Goal: Task Accomplishment & Management: Complete application form

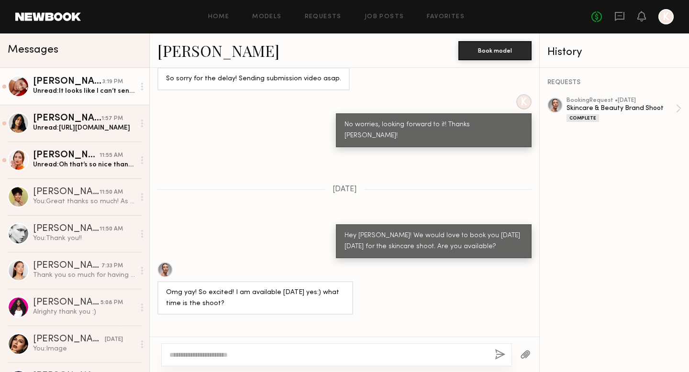
scroll to position [892, 0]
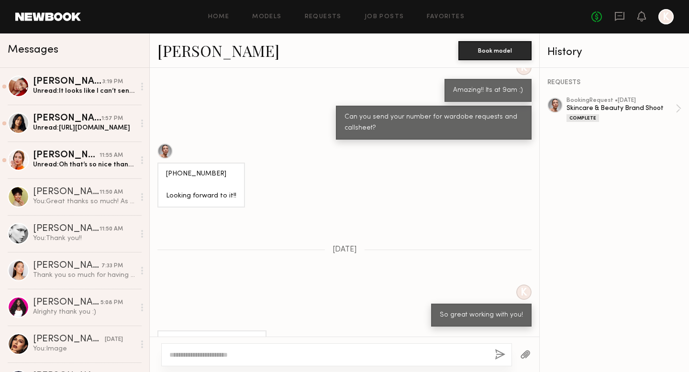
click at [433, 20] on div "Home Models Requests Job Posts Favorites Sign Out No fees up to $5,000 K" at bounding box center [377, 16] width 593 height 15
click at [441, 16] on link "Favorites" at bounding box center [446, 17] width 38 height 6
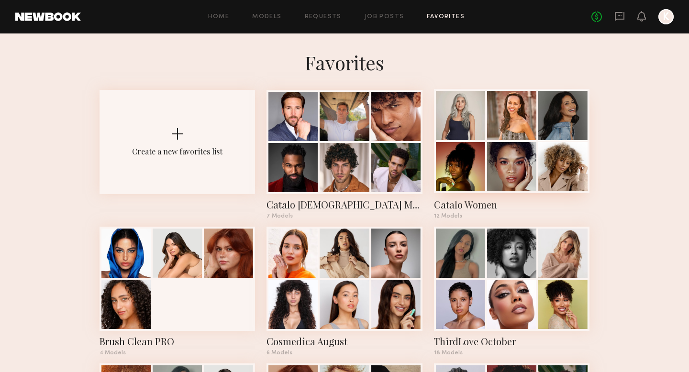
click at [518, 120] on div at bounding box center [511, 115] width 49 height 49
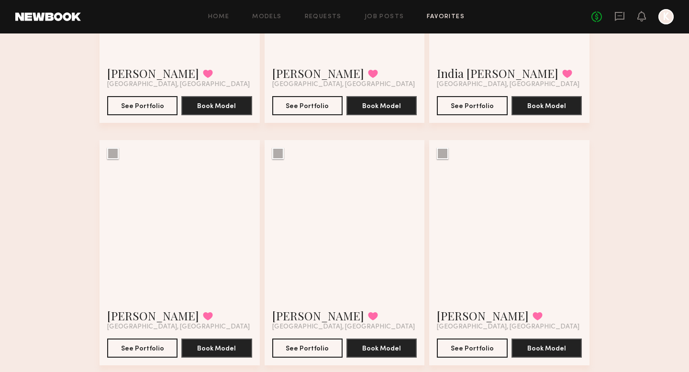
scroll to position [461, 0]
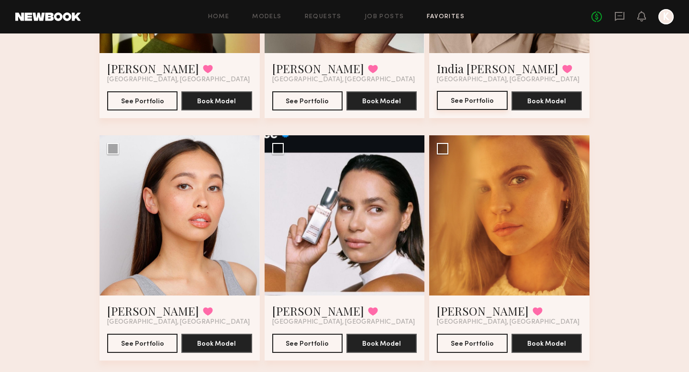
click at [465, 107] on button "See Portfolio" at bounding box center [472, 100] width 70 height 19
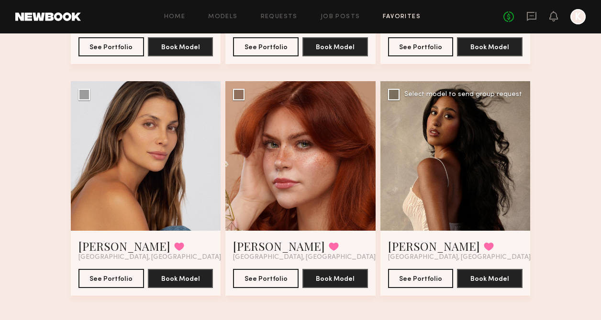
scroll to position [734, 0]
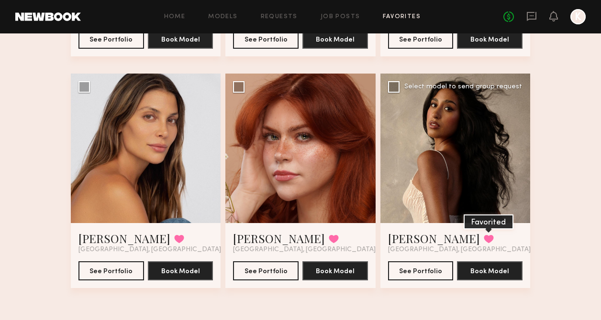
click at [484, 236] on button at bounding box center [489, 239] width 10 height 9
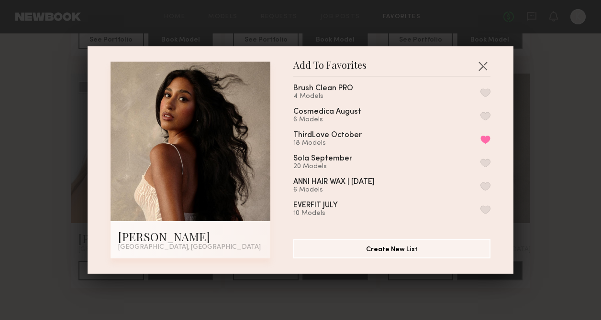
scroll to position [0, 0]
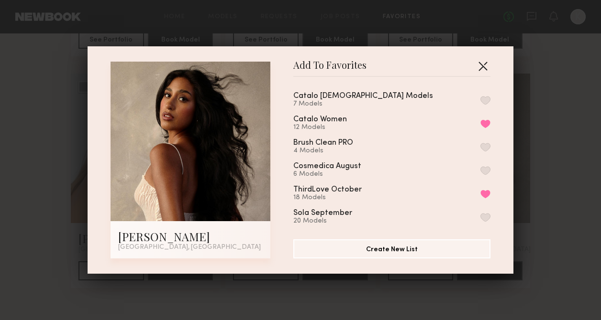
click at [484, 68] on button "button" at bounding box center [482, 65] width 15 height 15
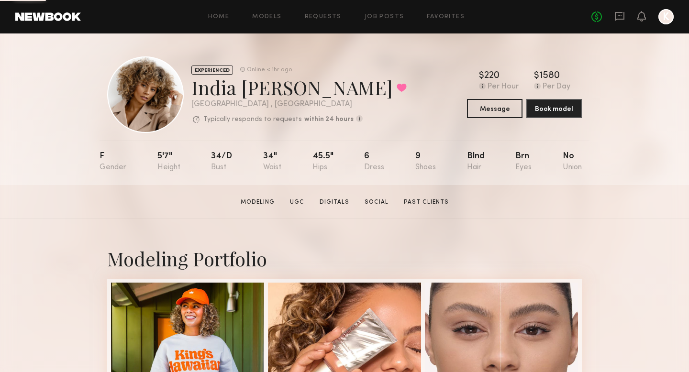
click at [80, 121] on div "EXPERIENCED Online < 1hr ago India Rae H. Favorited Los Angeles , CA Typically …" at bounding box center [344, 109] width 689 height 152
click at [372, 20] on div "Home Models Requests Job Posts Favorites Sign Out No fees up to $5,000 K" at bounding box center [377, 16] width 593 height 15
click at [374, 20] on div "Home Models Requests Job Posts Favorites Sign Out No fees up to $5,000 K" at bounding box center [377, 16] width 593 height 15
click at [449, 22] on div "Home Models Requests Job Posts Favorites Sign Out No fees up to $5,000 K" at bounding box center [377, 16] width 593 height 15
click at [448, 17] on link "Favorites" at bounding box center [446, 17] width 38 height 6
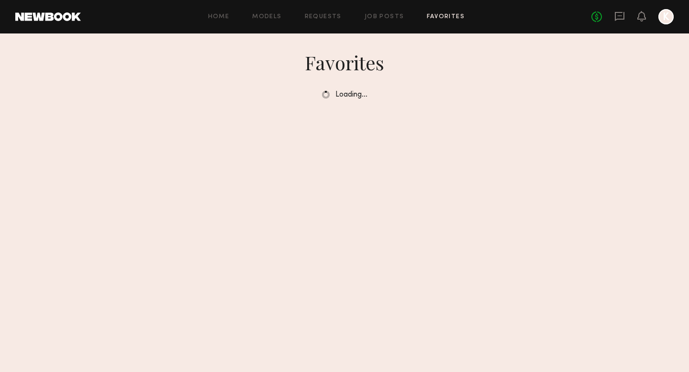
click at [381, 20] on div "Home Models Requests Job Posts Favorites Sign Out No fees up to $5,000 K" at bounding box center [377, 16] width 593 height 15
click at [382, 18] on link "Job Posts" at bounding box center [384, 17] width 40 height 6
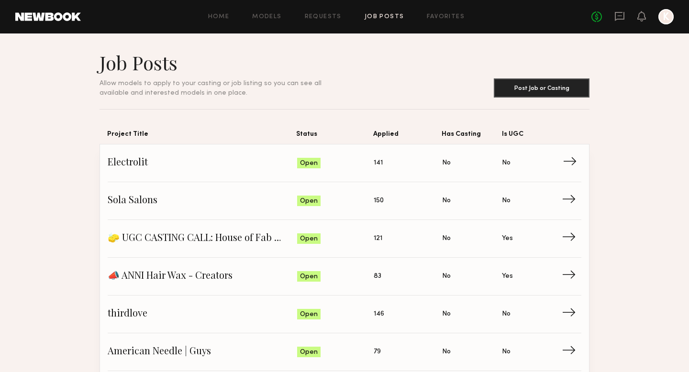
click at [379, 157] on span "Applied: 141" at bounding box center [408, 163] width 68 height 14
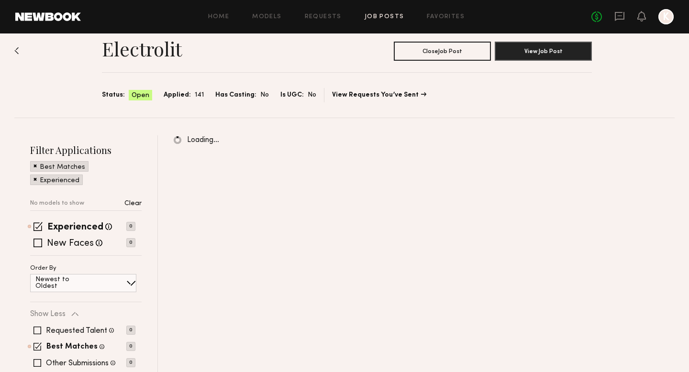
scroll to position [27, 0]
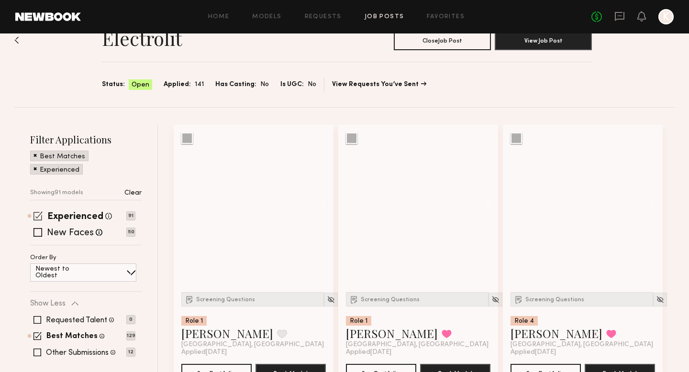
click at [33, 213] on div "Experienced Talent we've deemed to have ample paid, professional modeling exper…" at bounding box center [82, 216] width 105 height 8
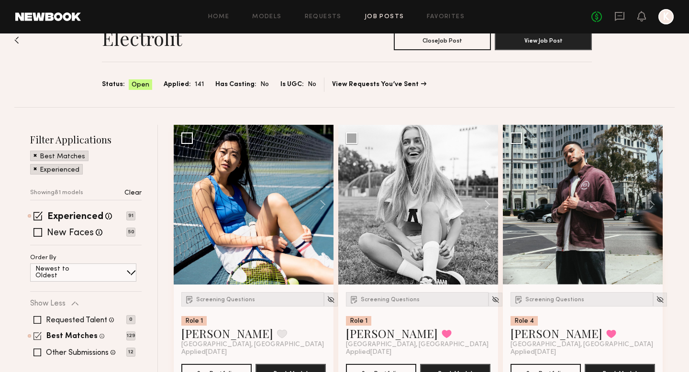
click at [40, 335] on span at bounding box center [37, 336] width 8 height 8
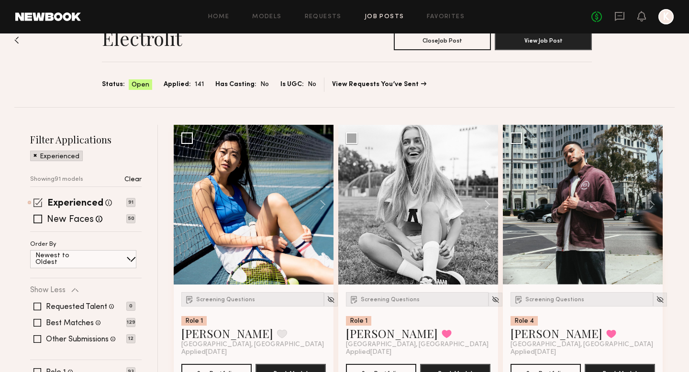
click at [37, 201] on span at bounding box center [37, 202] width 9 height 9
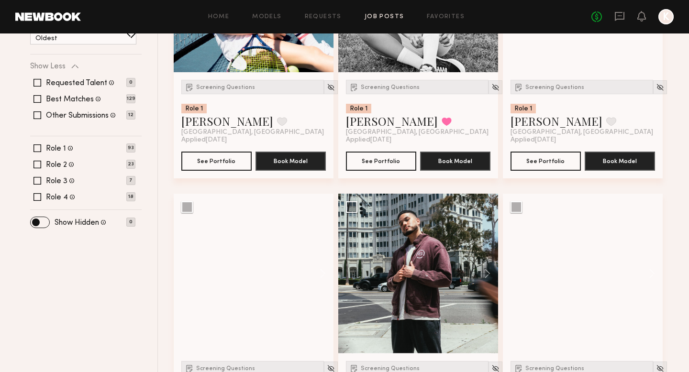
scroll to position [246, 0]
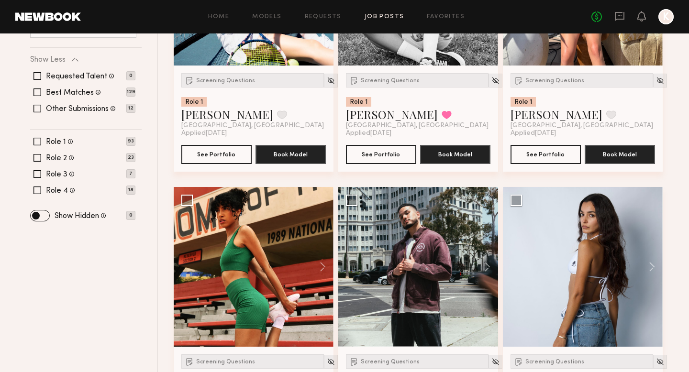
click at [382, 11] on div "Home Models Requests Job Posts Favorites Sign Out No fees up to $5,000 K" at bounding box center [377, 16] width 593 height 15
click at [382, 17] on link "Job Posts" at bounding box center [384, 17] width 40 height 6
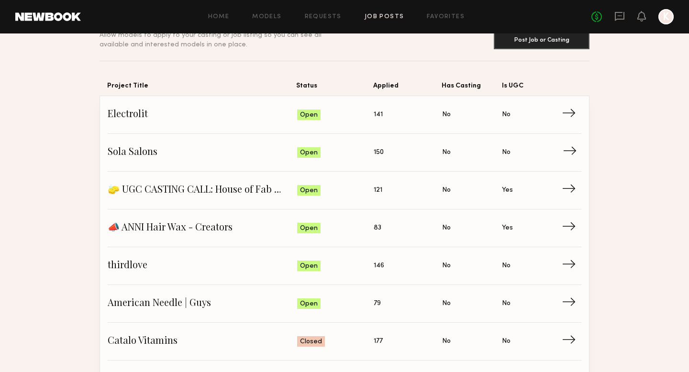
scroll to position [195, 0]
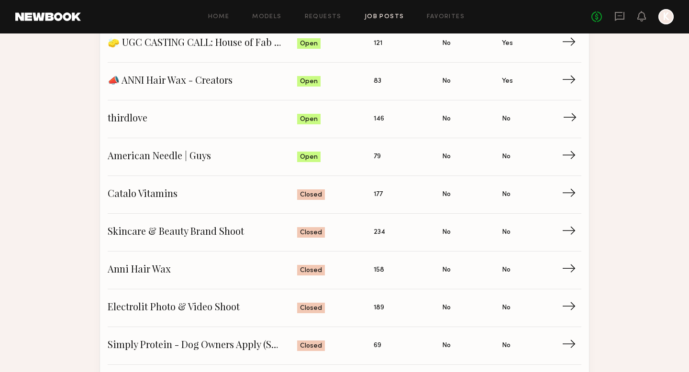
click at [156, 115] on span "thirdlove" at bounding box center [202, 119] width 189 height 14
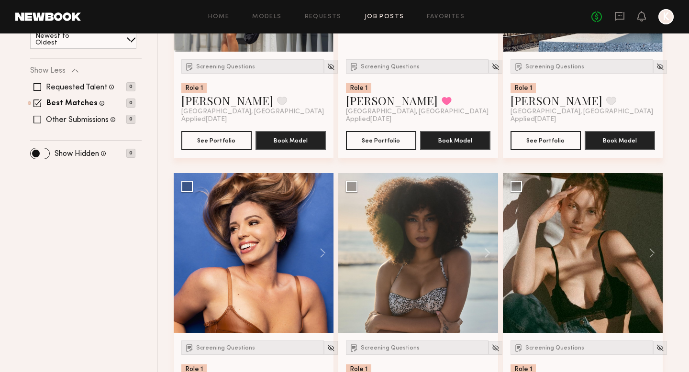
scroll to position [400, 0]
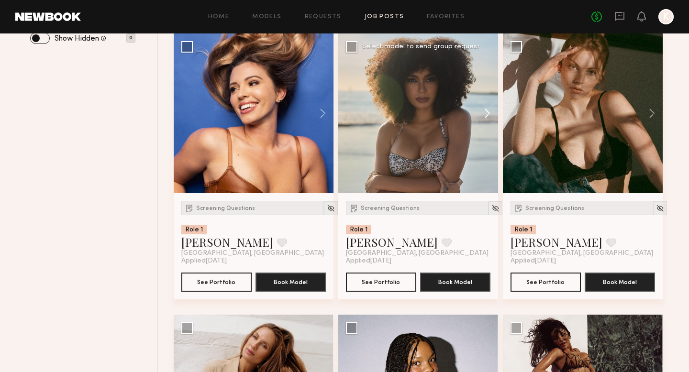
click at [487, 110] on button at bounding box center [482, 113] width 31 height 160
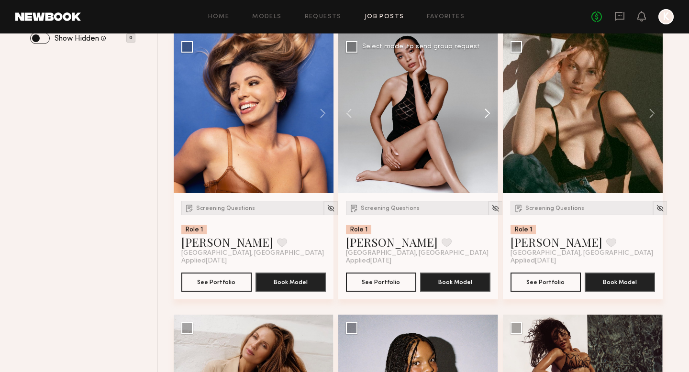
click at [487, 110] on button at bounding box center [482, 113] width 31 height 160
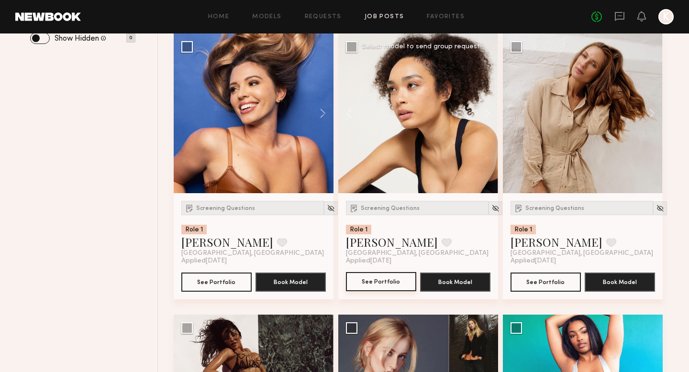
click at [387, 285] on button "See Portfolio" at bounding box center [381, 281] width 70 height 19
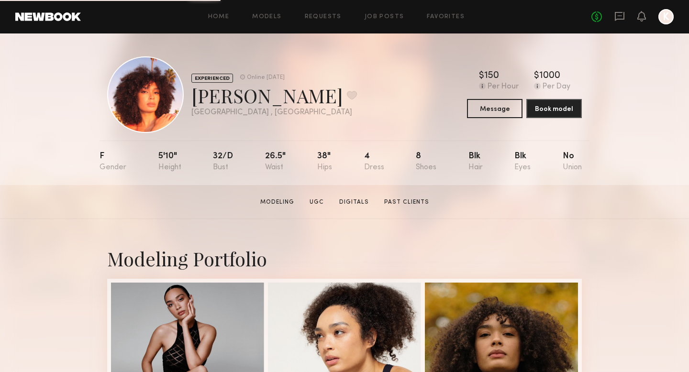
click at [412, 91] on div "EXPERIENCED Online [DATE] [PERSON_NAME] Favorite [GEOGRAPHIC_DATA] , [GEOGRAPHI…" at bounding box center [344, 94] width 474 height 77
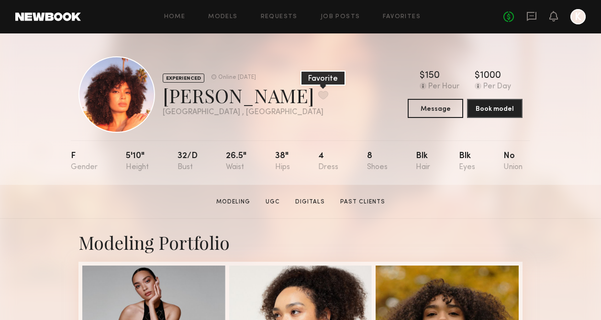
click at [318, 96] on button at bounding box center [323, 95] width 10 height 9
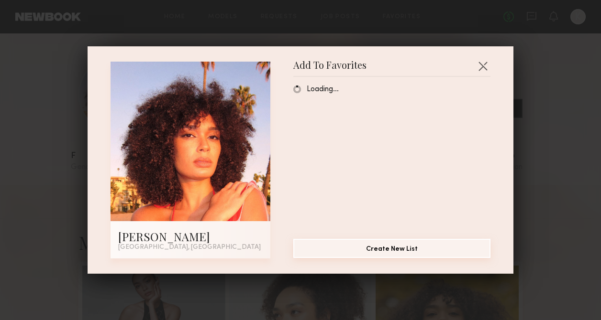
click at [374, 251] on button "Create New List" at bounding box center [391, 248] width 197 height 19
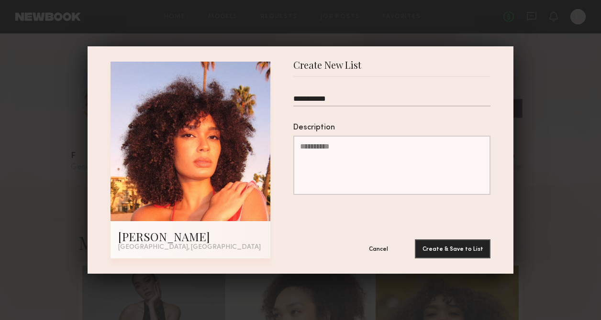
click at [317, 100] on input "**********" at bounding box center [391, 101] width 197 height 12
click at [321, 99] on input "**********" at bounding box center [391, 101] width 197 height 12
drag, startPoint x: 348, startPoint y: 100, endPoint x: 293, endPoint y: 98, distance: 55.6
click at [293, 98] on div "**********" at bounding box center [300, 160] width 380 height 197
type input "**********"
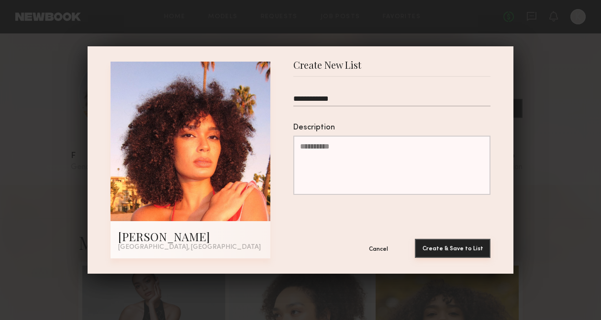
click at [434, 243] on button "Create & Save to List" at bounding box center [453, 248] width 76 height 19
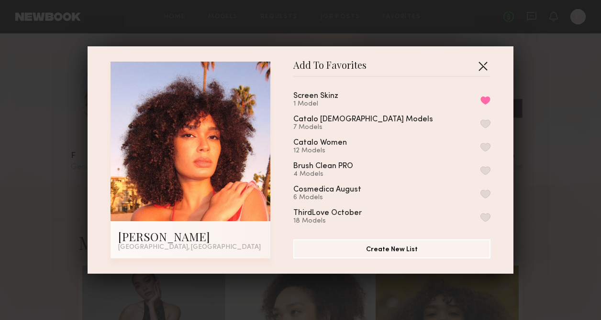
click at [484, 69] on button "button" at bounding box center [482, 65] width 15 height 15
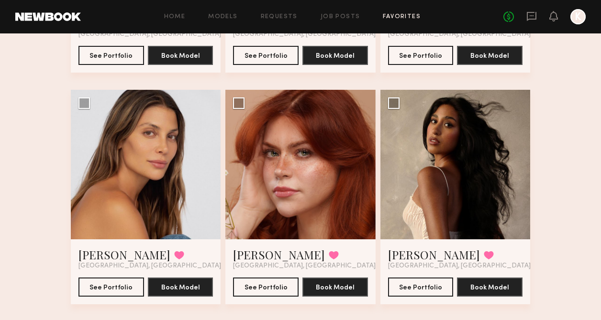
scroll to position [734, 0]
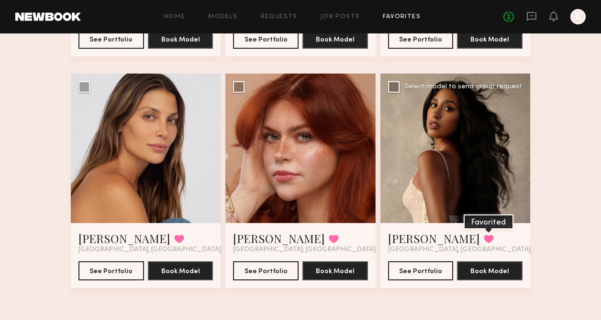
click at [484, 237] on button at bounding box center [489, 239] width 10 height 9
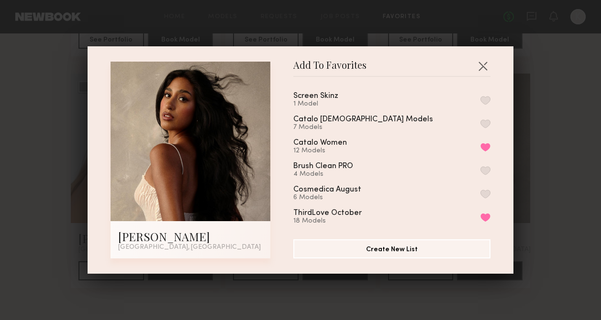
click at [486, 103] on button "button" at bounding box center [485, 100] width 10 height 9
click at [482, 66] on button "button" at bounding box center [482, 65] width 15 height 15
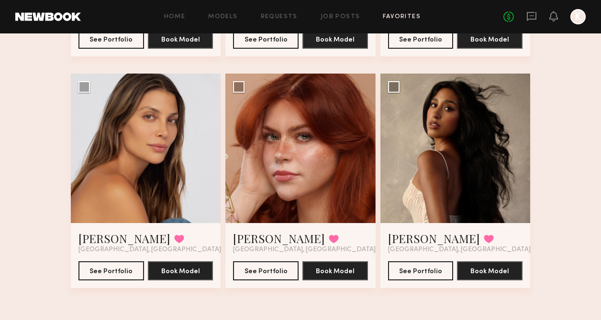
click at [388, 15] on link "Favorites" at bounding box center [402, 17] width 38 height 6
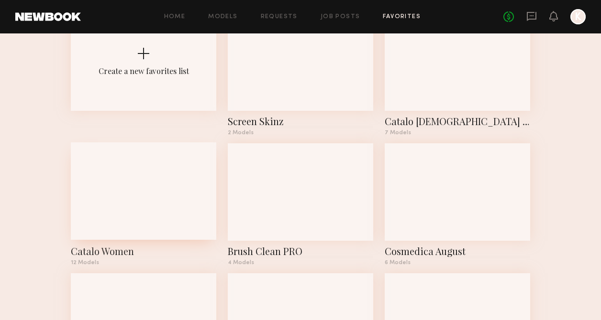
scroll to position [99, 0]
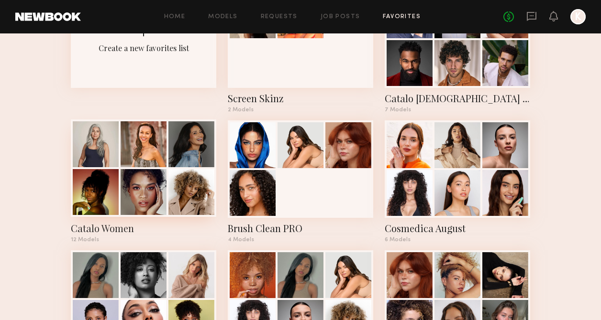
click at [164, 191] on div at bounding box center [144, 192] width 46 height 46
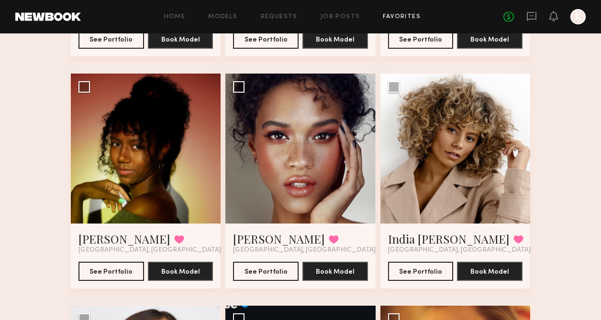
scroll to position [272, 0]
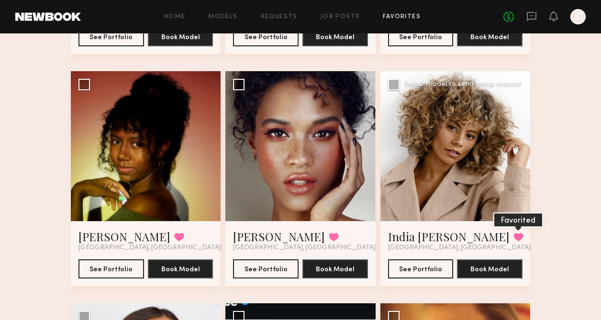
click at [513, 236] on button at bounding box center [518, 237] width 10 height 9
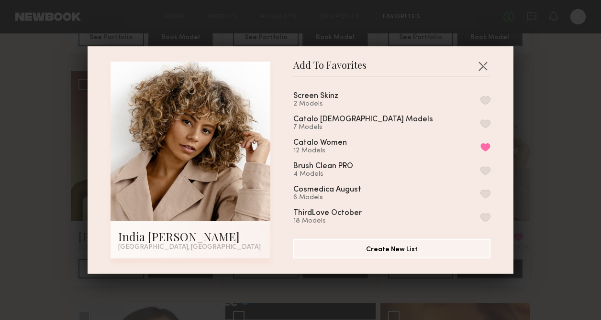
click at [487, 98] on button "button" at bounding box center [485, 100] width 10 height 9
click at [481, 64] on button "button" at bounding box center [482, 65] width 15 height 15
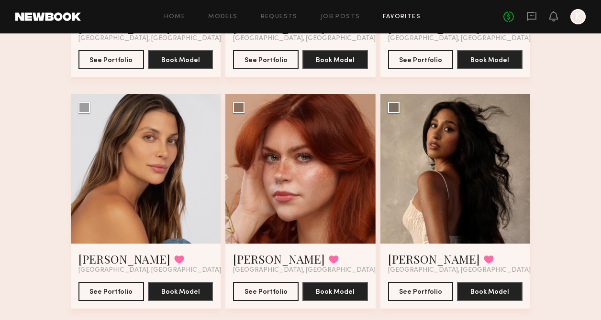
scroll to position [734, 0]
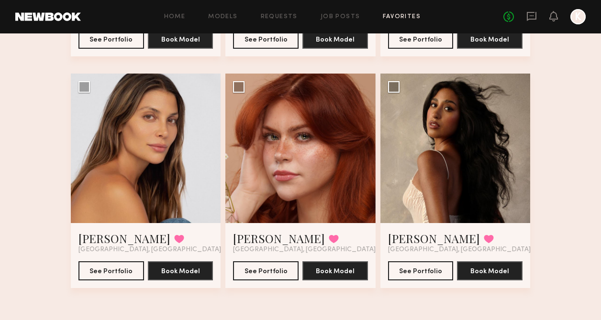
click at [397, 18] on link "Favorites" at bounding box center [402, 17] width 38 height 6
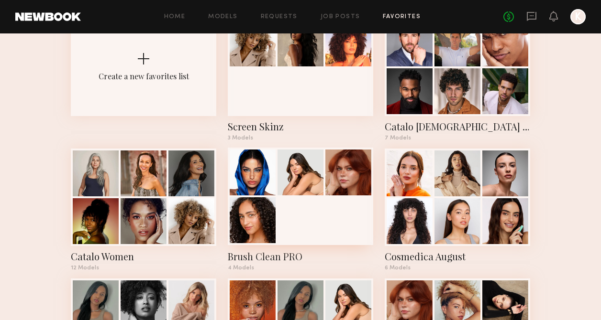
scroll to position [73, 0]
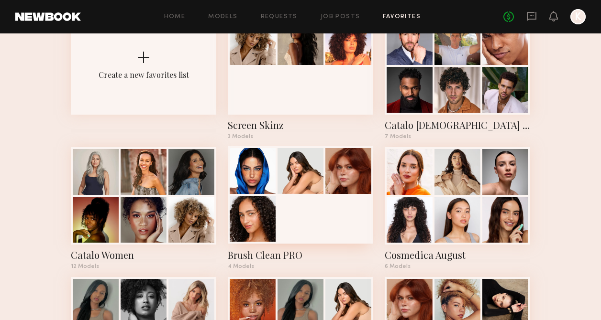
click at [290, 210] on div at bounding box center [300, 195] width 145 height 98
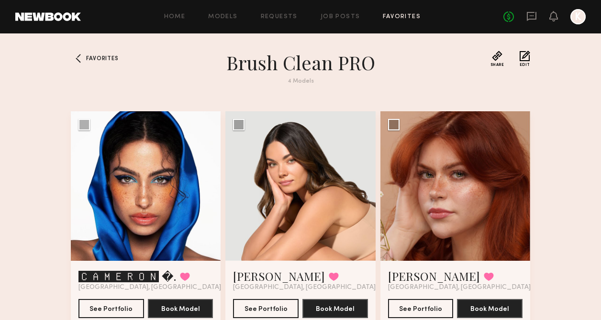
scroll to position [221, 0]
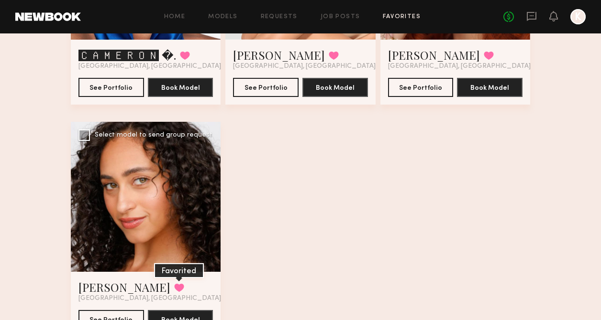
click at [174, 288] on button at bounding box center [179, 288] width 10 height 9
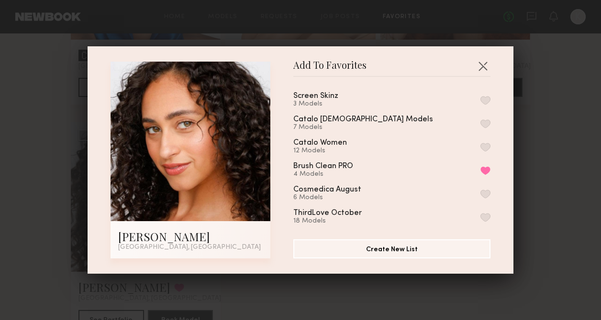
click at [489, 96] on button "button" at bounding box center [485, 100] width 10 height 9
click at [479, 70] on button "button" at bounding box center [482, 65] width 15 height 15
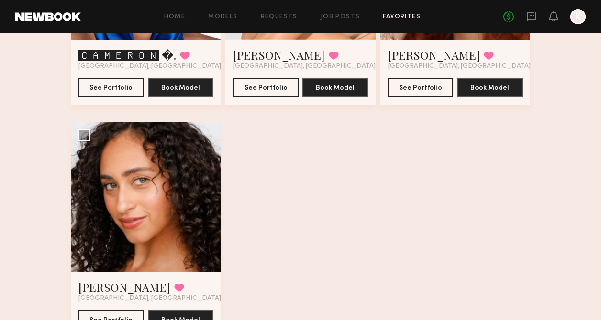
click at [406, 20] on link "Favorites" at bounding box center [402, 17] width 38 height 6
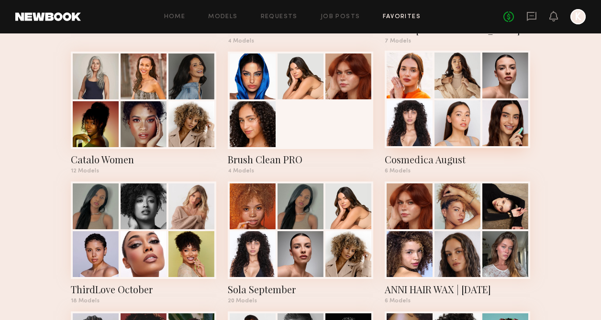
scroll to position [171, 0]
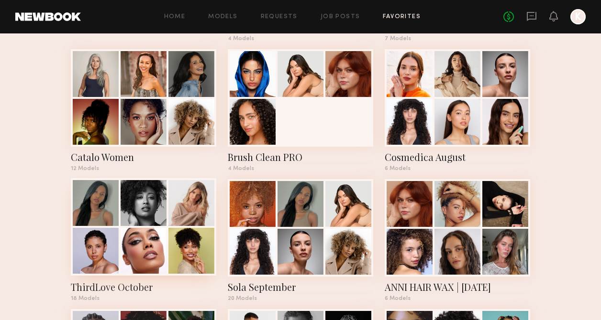
click at [167, 244] on div at bounding box center [143, 227] width 145 height 98
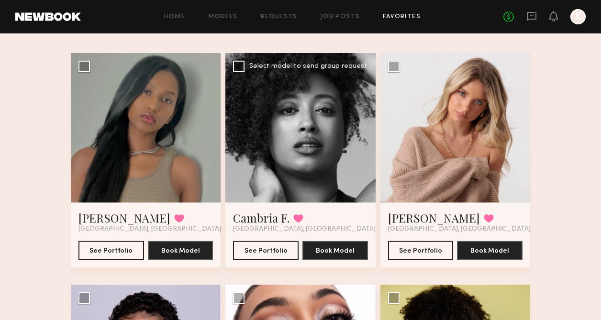
scroll to position [75, 0]
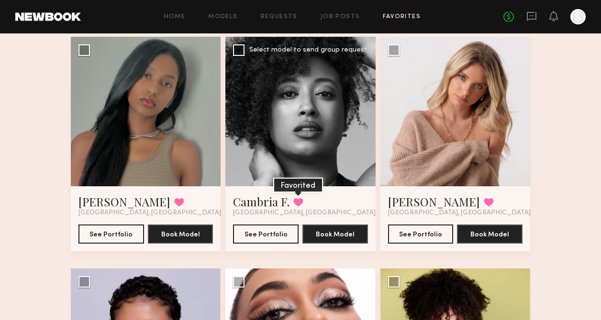
click at [295, 202] on button at bounding box center [298, 202] width 10 height 9
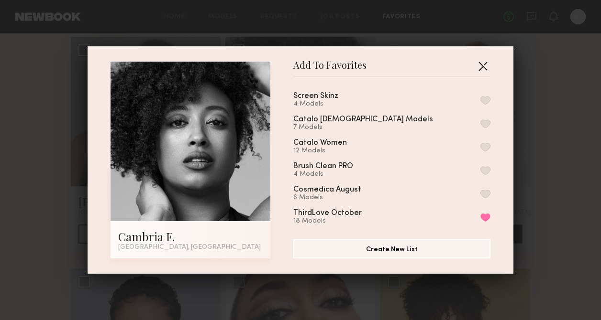
click at [484, 63] on button "button" at bounding box center [482, 65] width 15 height 15
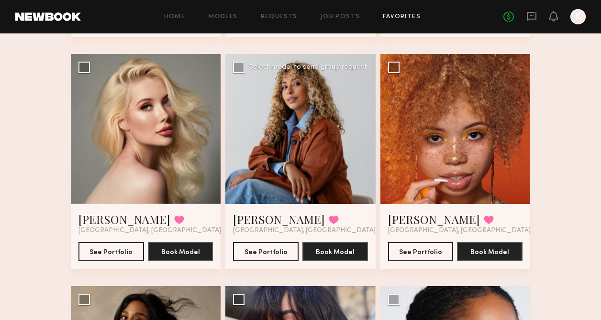
scroll to position [1198, 0]
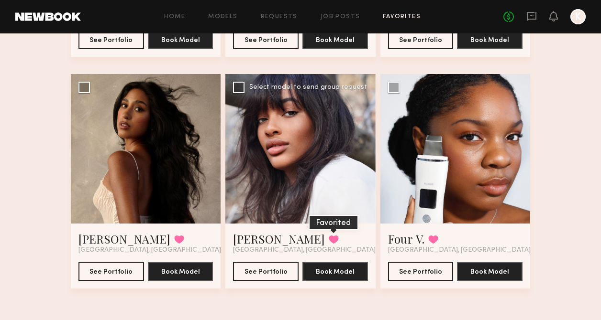
click at [329, 237] on button at bounding box center [334, 239] width 10 height 9
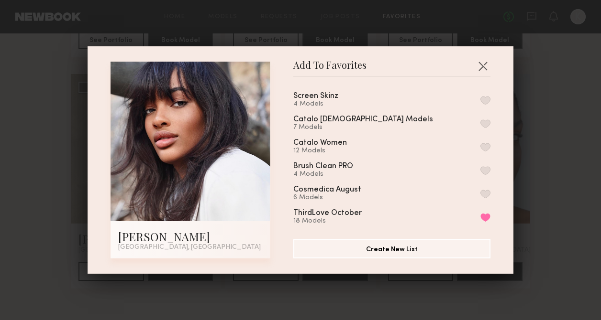
click at [484, 101] on button "button" at bounding box center [485, 100] width 10 height 9
click at [484, 64] on button "button" at bounding box center [482, 65] width 15 height 15
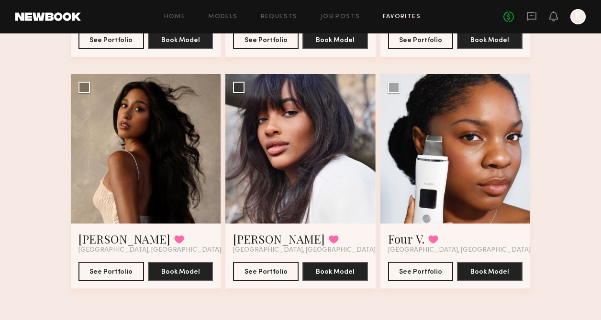
click at [389, 14] on link "Favorites" at bounding box center [402, 17] width 38 height 6
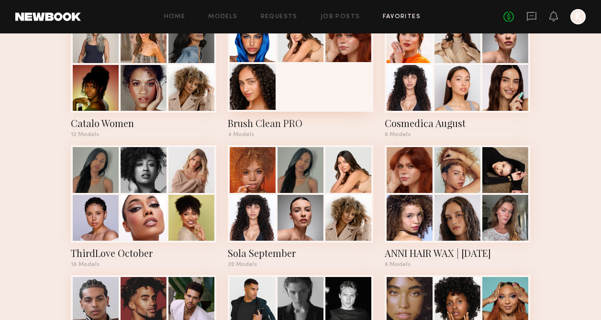
scroll to position [245, 0]
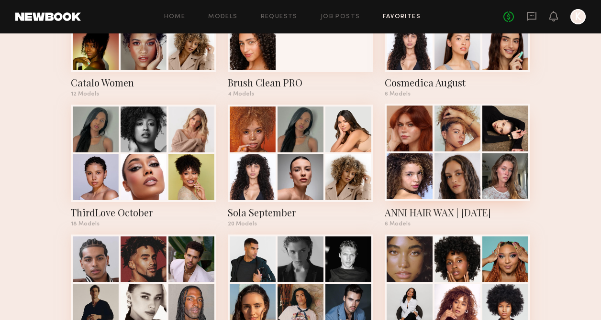
click at [446, 178] on div at bounding box center [457, 177] width 46 height 46
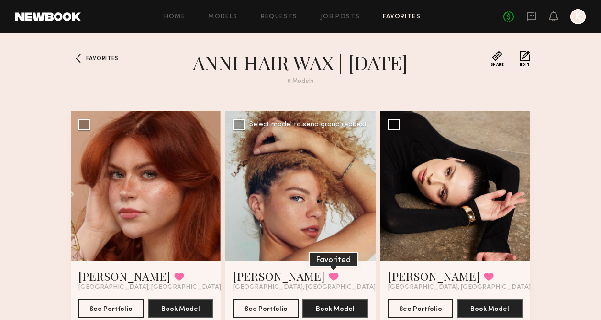
click at [329, 274] on button at bounding box center [334, 277] width 10 height 9
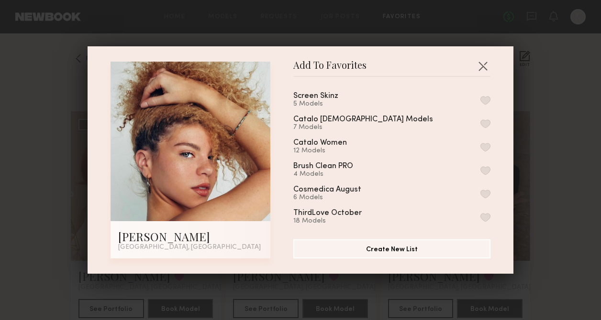
click at [480, 100] on button "button" at bounding box center [485, 100] width 10 height 9
click at [481, 60] on button "button" at bounding box center [482, 65] width 15 height 15
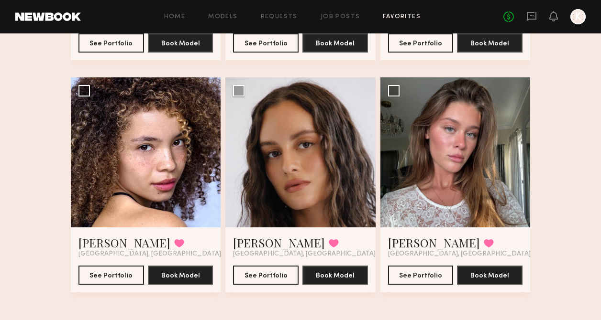
scroll to position [270, 0]
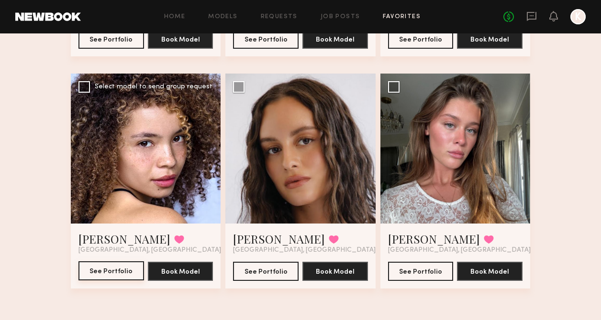
click at [108, 267] on button "See Portfolio" at bounding box center [111, 271] width 66 height 19
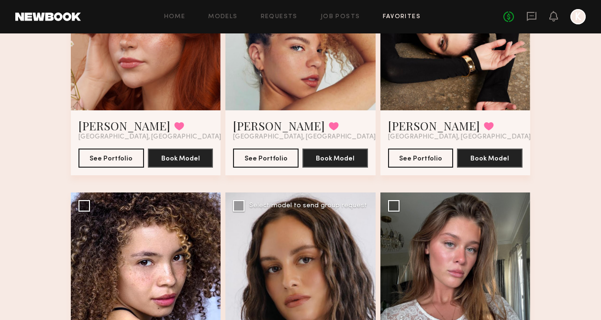
scroll to position [0, 0]
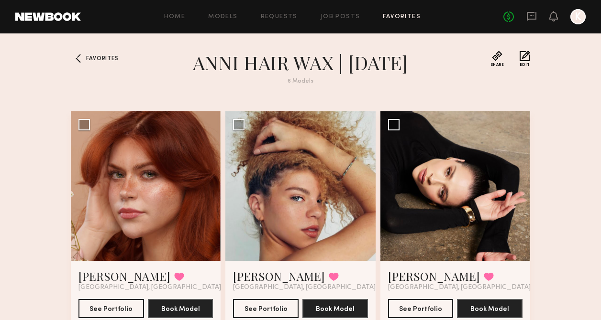
click at [398, 19] on link "Favorites" at bounding box center [402, 17] width 38 height 6
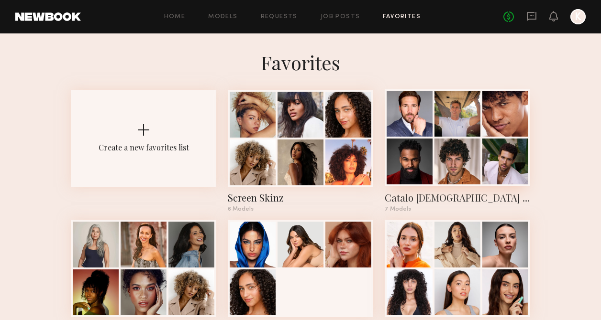
scroll to position [47, 0]
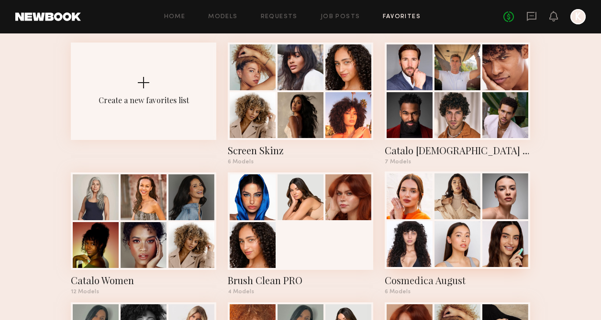
click at [461, 190] on div at bounding box center [457, 197] width 46 height 46
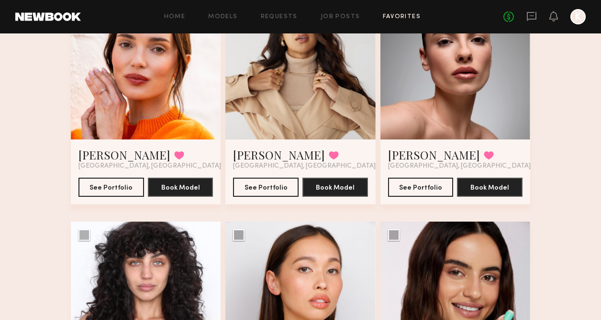
scroll to position [270, 0]
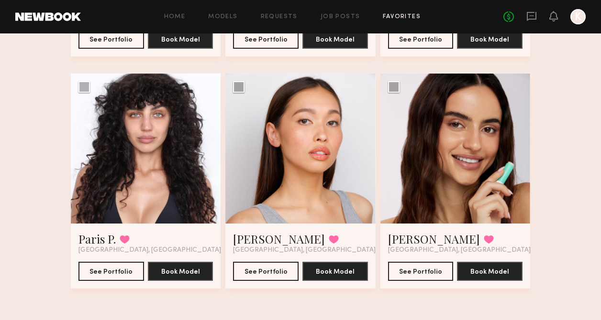
click at [384, 19] on link "Favorites" at bounding box center [402, 17] width 38 height 6
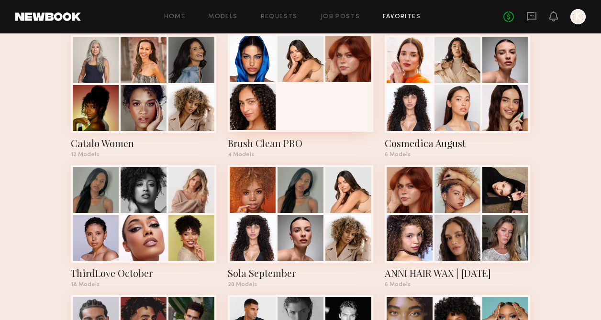
scroll to position [185, 0]
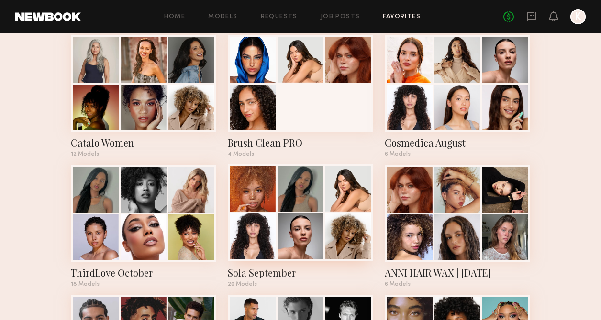
click at [248, 189] on div at bounding box center [253, 189] width 46 height 46
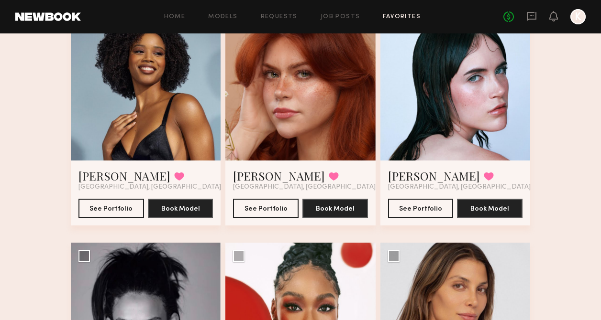
scroll to position [727, 0]
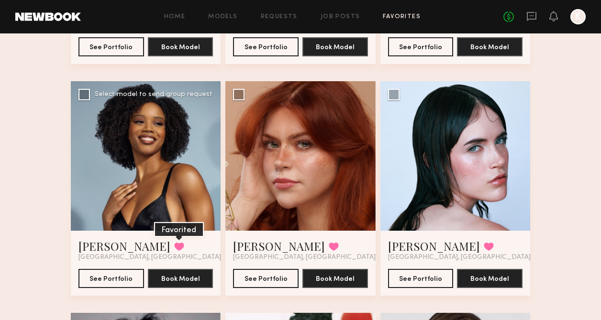
click at [174, 244] on button at bounding box center [179, 247] width 10 height 9
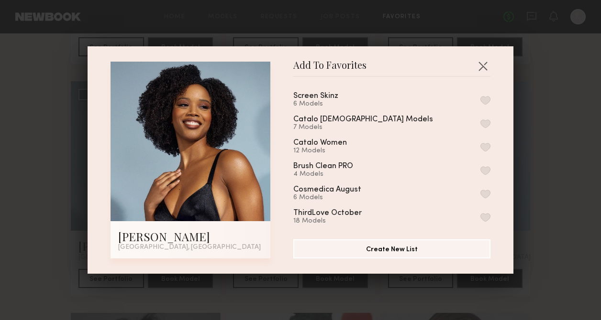
click at [485, 98] on button "button" at bounding box center [485, 100] width 10 height 9
click at [485, 69] on button "button" at bounding box center [482, 65] width 15 height 15
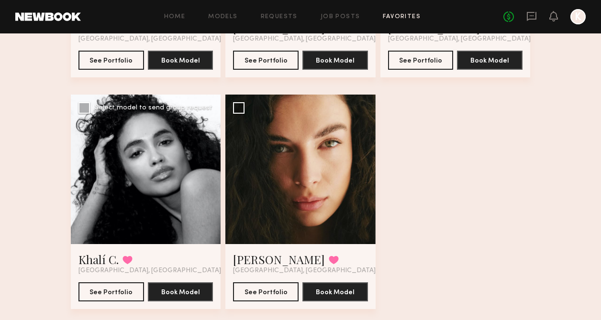
scroll to position [1431, 0]
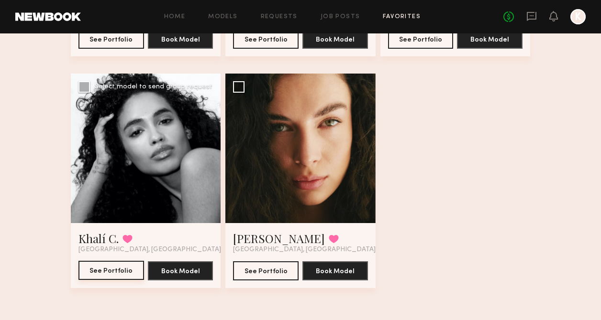
click at [117, 265] on button "See Portfolio" at bounding box center [111, 270] width 66 height 19
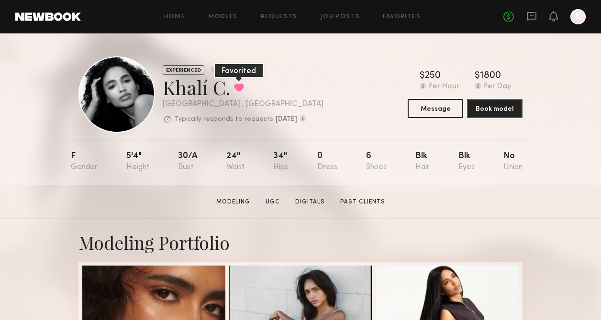
click at [234, 92] on button at bounding box center [239, 87] width 10 height 9
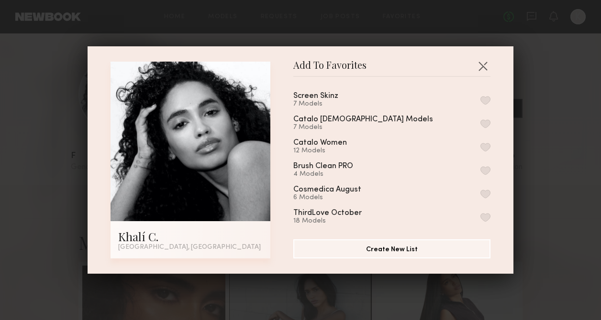
click at [486, 99] on button "button" at bounding box center [485, 100] width 10 height 9
click at [483, 64] on button "button" at bounding box center [482, 65] width 15 height 15
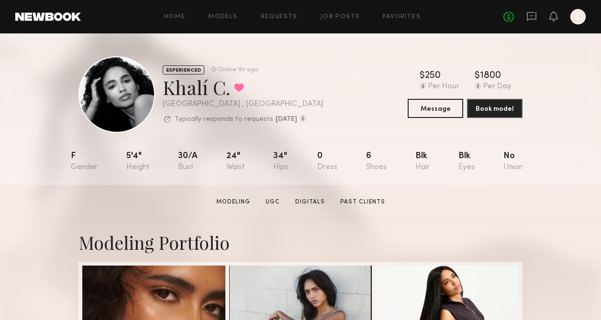
click at [384, 12] on div "Home Models Requests Job Posts Favorites Sign Out No fees up to $5,000 K" at bounding box center [333, 16] width 505 height 15
click at [385, 13] on div "Home Models Requests Job Posts Favorites Sign Out No fees up to $5,000 K" at bounding box center [333, 16] width 505 height 15
click at [386, 14] on link "Favorites" at bounding box center [402, 17] width 38 height 6
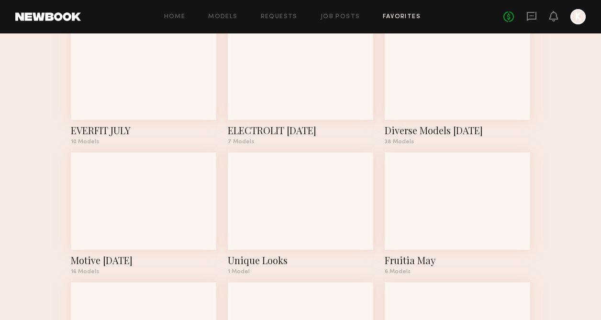
scroll to position [450, 0]
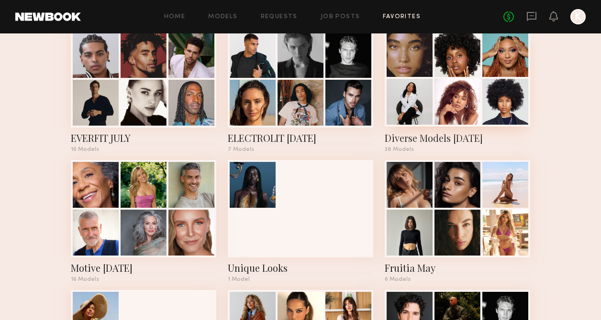
click at [413, 93] on div at bounding box center [409, 102] width 46 height 46
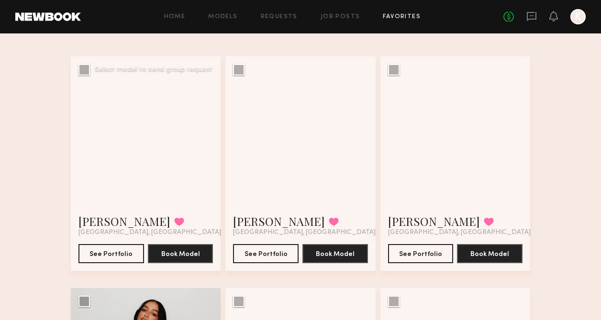
scroll to position [55, 0]
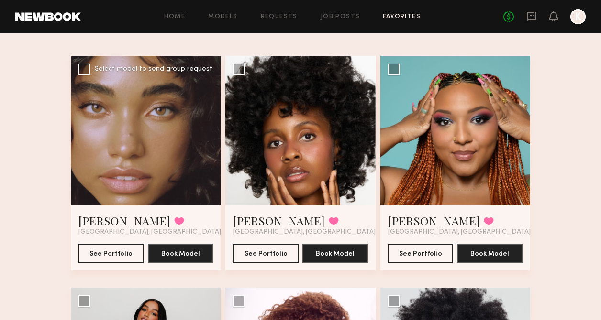
click at [145, 173] on div at bounding box center [146, 131] width 150 height 150
click at [112, 250] on button "See Portfolio" at bounding box center [111, 252] width 66 height 19
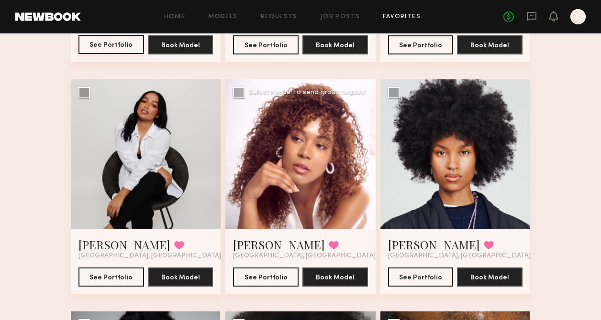
scroll to position [265, 0]
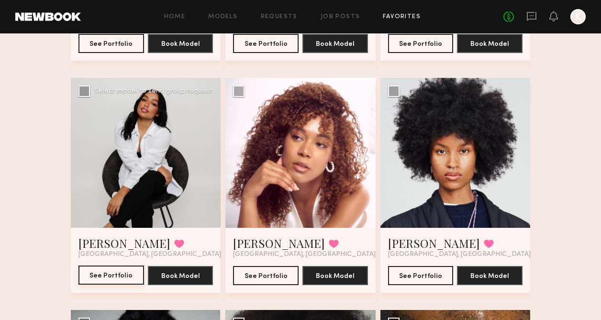
click at [99, 279] on button "See Portfolio" at bounding box center [111, 275] width 66 height 19
click at [174, 246] on button at bounding box center [179, 244] width 10 height 9
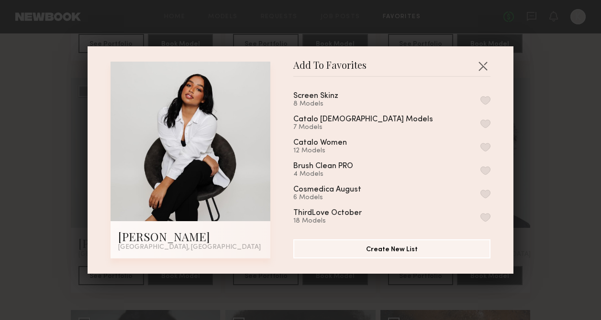
click at [490, 96] on div "Screen Skinz 8 Models Catalo Male Models 7 Models Catalo Women 12 Models Brush …" at bounding box center [396, 155] width 207 height 140
click at [483, 99] on button "button" at bounding box center [485, 100] width 10 height 9
click at [485, 62] on button "button" at bounding box center [482, 65] width 15 height 15
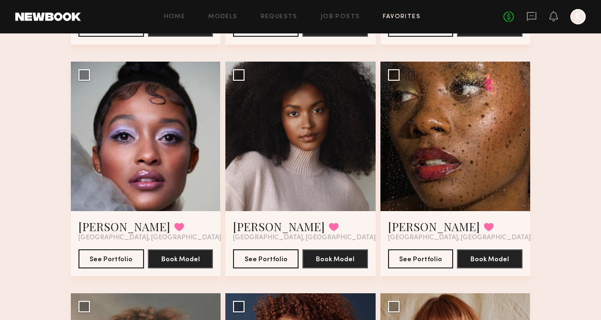
scroll to position [516, 0]
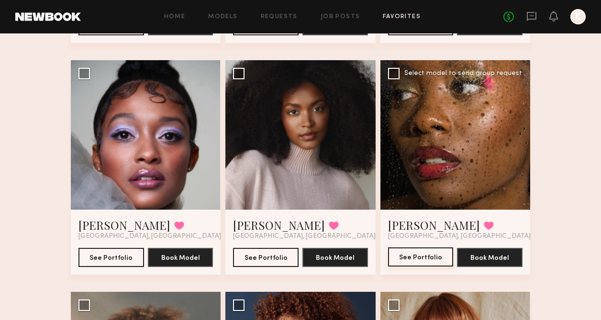
click at [404, 256] on button "See Portfolio" at bounding box center [421, 257] width 66 height 19
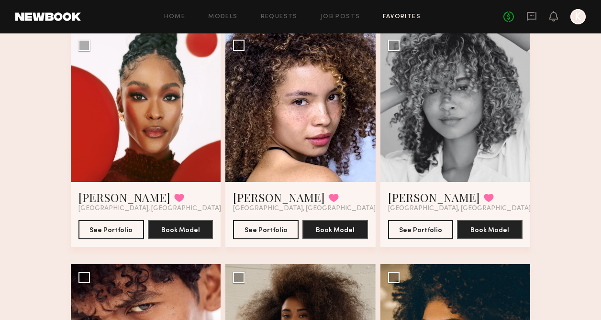
scroll to position [1192, 0]
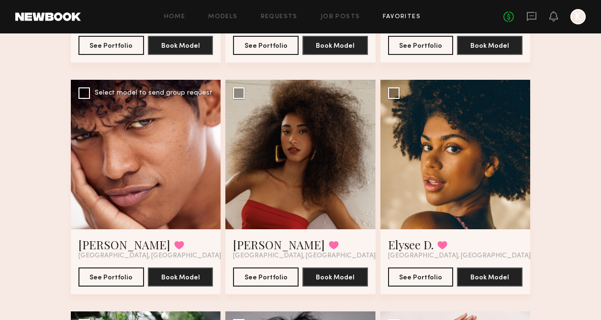
click at [127, 253] on div "Los Angeles, CA" at bounding box center [149, 257] width 143 height 8
click at [174, 246] on button at bounding box center [179, 245] width 10 height 9
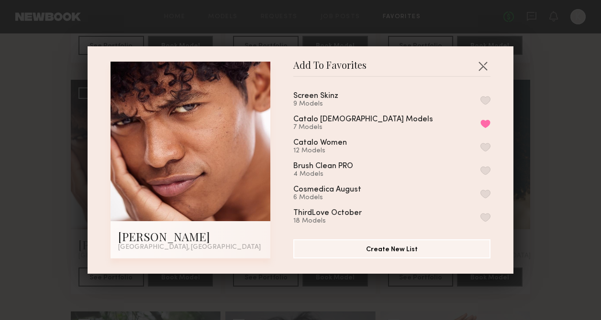
click at [485, 102] on button "button" at bounding box center [485, 100] width 10 height 9
click at [483, 68] on button "button" at bounding box center [482, 65] width 15 height 15
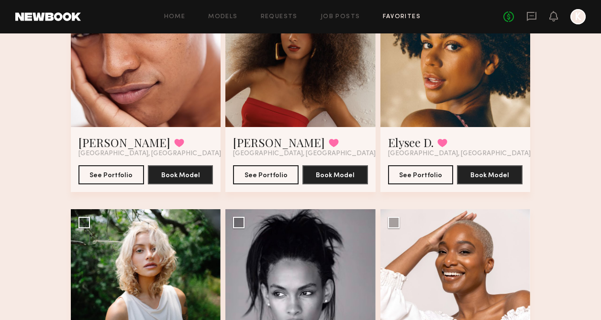
scroll to position [1416, 0]
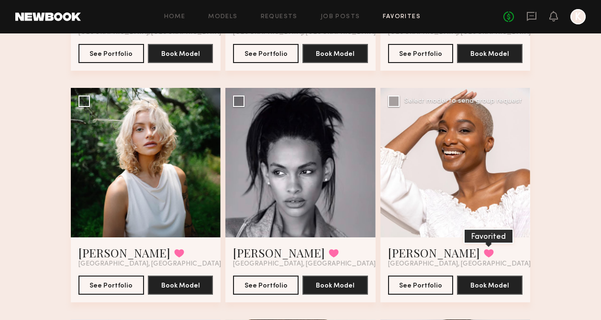
click at [484, 250] on button at bounding box center [489, 253] width 10 height 9
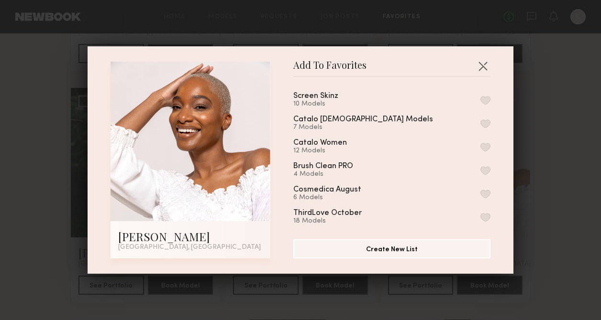
click at [485, 101] on button "button" at bounding box center [485, 100] width 10 height 9
click at [484, 67] on button "button" at bounding box center [482, 65] width 15 height 15
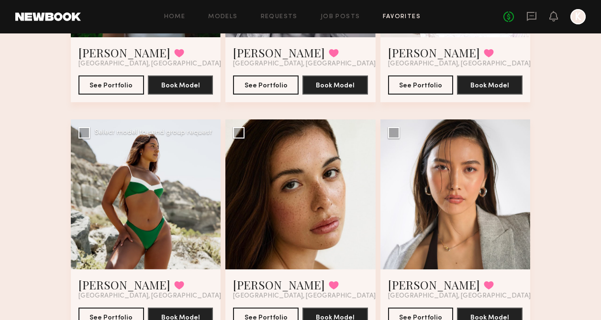
scroll to position [1661, 0]
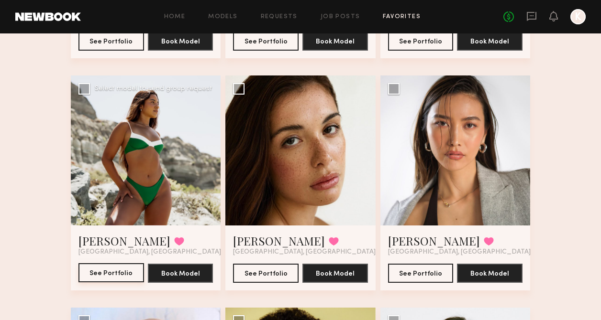
click at [118, 269] on button "See Portfolio" at bounding box center [111, 273] width 66 height 19
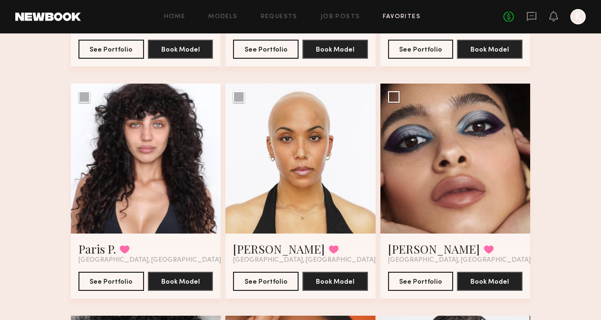
scroll to position [2350, 0]
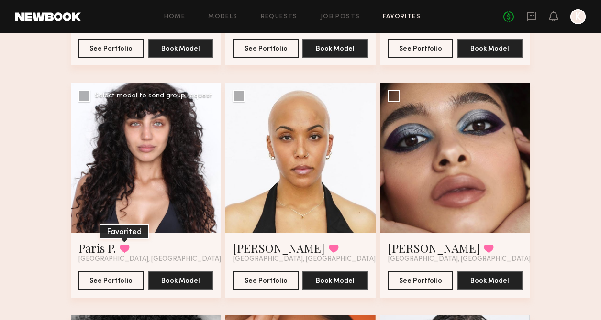
click at [128, 247] on button at bounding box center [125, 248] width 10 height 9
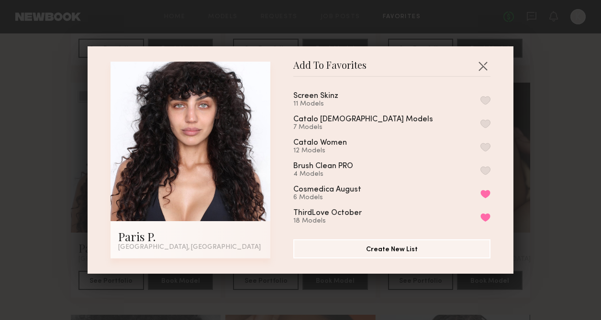
click at [485, 97] on button "button" at bounding box center [485, 100] width 10 height 9
click at [483, 65] on button "button" at bounding box center [482, 65] width 15 height 15
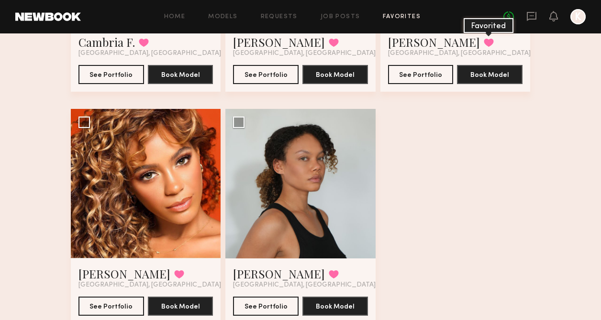
scroll to position [2789, 0]
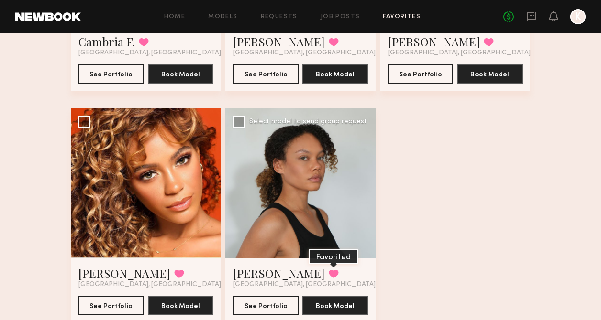
click at [329, 270] on button at bounding box center [334, 274] width 10 height 9
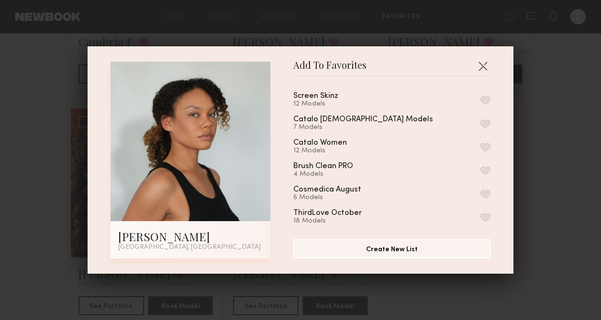
click at [488, 99] on button "button" at bounding box center [485, 100] width 10 height 9
click at [482, 66] on button "button" at bounding box center [482, 65] width 15 height 15
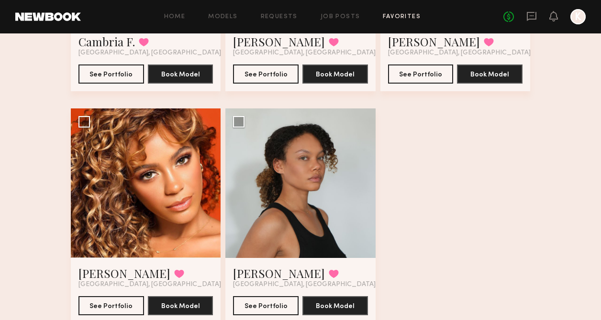
click at [337, 28] on header "Home Models Requests Job Posts Favorites Sign Out No fees up to $5,000 K" at bounding box center [300, 16] width 601 height 33
click at [337, 20] on link "Job Posts" at bounding box center [340, 17] width 40 height 6
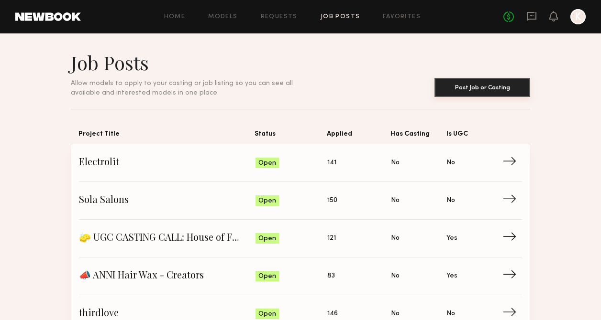
click at [485, 83] on button "Post Job or Casting" at bounding box center [482, 87] width 96 height 19
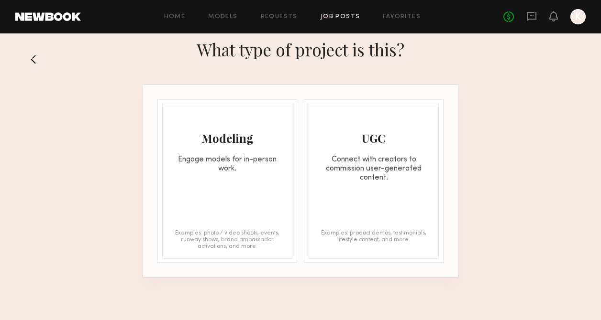
click at [232, 129] on div "Modeling Engage models for in-person work." at bounding box center [227, 138] width 129 height 69
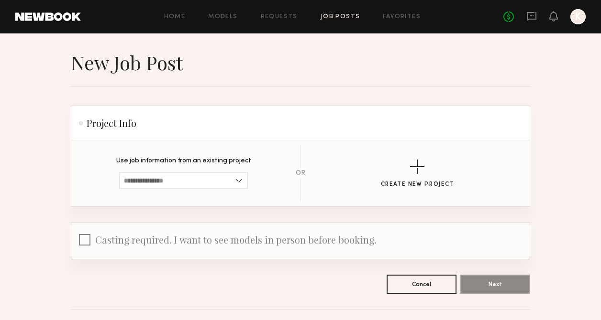
click at [192, 171] on section "Use job information from an existing project Loading…" at bounding box center [183, 174] width 135 height 32
click at [189, 178] on input at bounding box center [183, 180] width 129 height 17
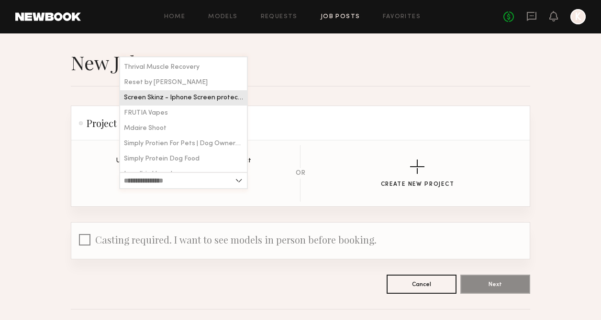
scroll to position [442, 0]
click at [191, 94] on span "Screen Skinz - Iphone Screen protectors" at bounding box center [183, 97] width 119 height 7
type input "**********"
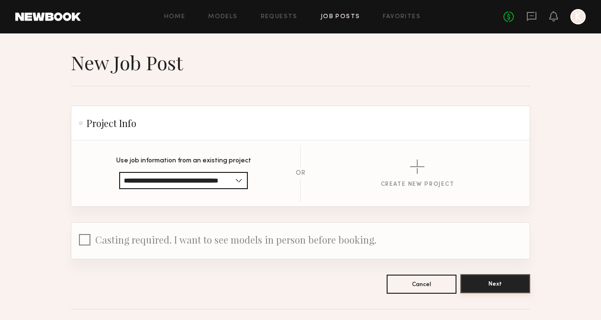
click at [479, 283] on button "Next" at bounding box center [495, 284] width 70 height 19
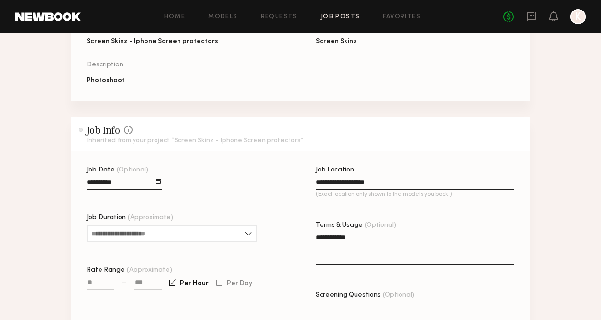
scroll to position [136, 0]
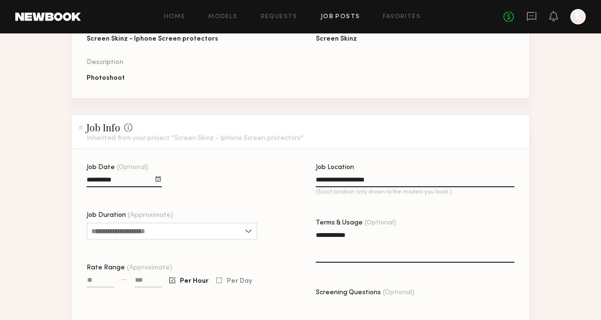
click at [161, 176] on div at bounding box center [157, 178] width 5 height 5
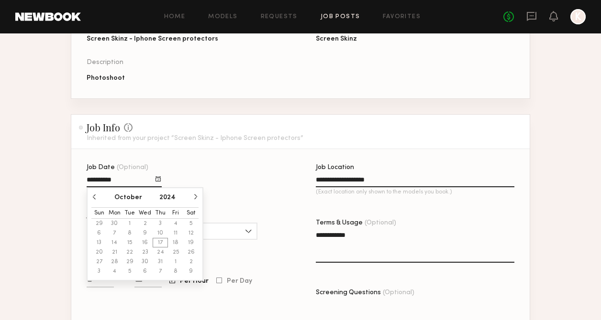
click at [170, 196] on button "2024" at bounding box center [167, 198] width 16 height 7
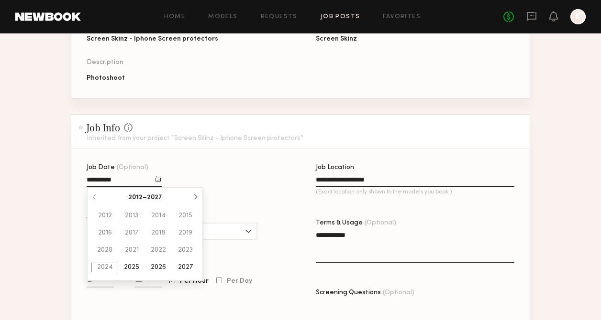
click at [131, 267] on button "2025" at bounding box center [131, 268] width 27 height 10
click at [172, 249] on button "September" at bounding box center [180, 251] width 37 height 10
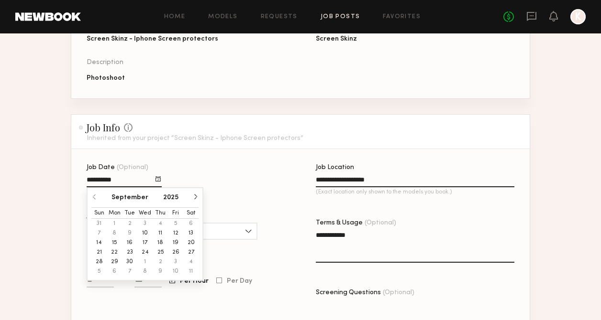
click at [176, 242] on button "19" at bounding box center [175, 243] width 15 height 10
type input "**********"
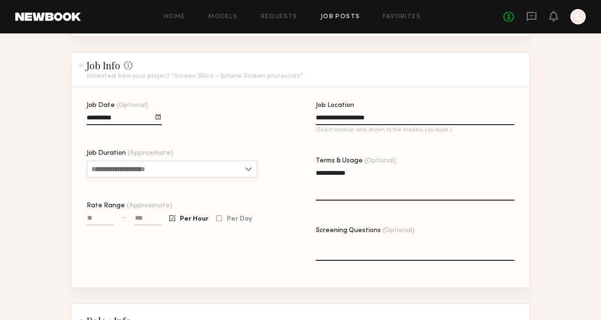
scroll to position [199, 0]
click at [214, 170] on input "Job Duration (Approximate)" at bounding box center [172, 168] width 171 height 17
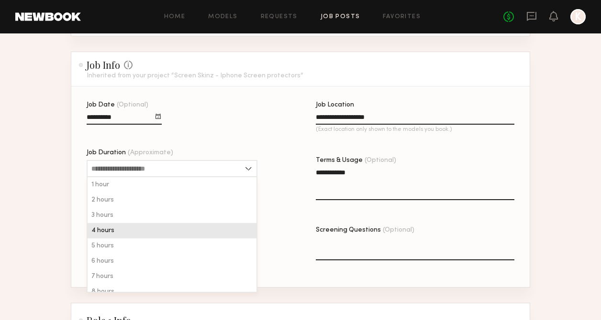
click at [147, 235] on div "4 hours" at bounding box center [172, 230] width 169 height 15
type input "*******"
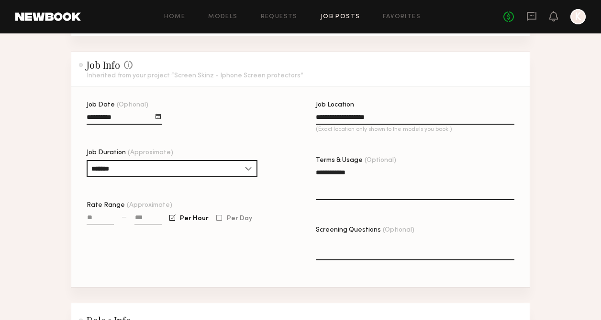
click at [141, 220] on input at bounding box center [147, 219] width 27 height 11
type input "****"
click at [97, 217] on input "Rate Range (Approximate)" at bounding box center [100, 219] width 27 height 11
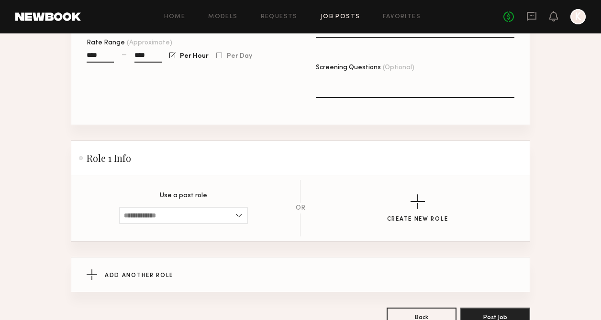
scroll to position [376, 0]
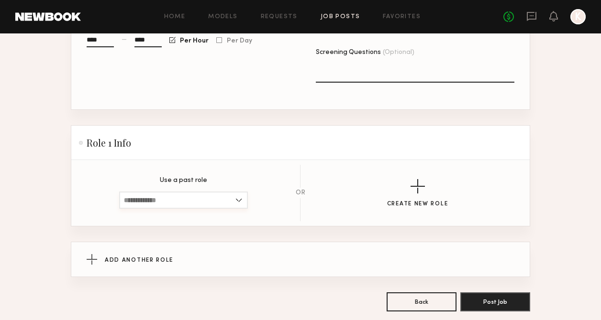
type input "****"
click at [222, 195] on input at bounding box center [183, 200] width 129 height 17
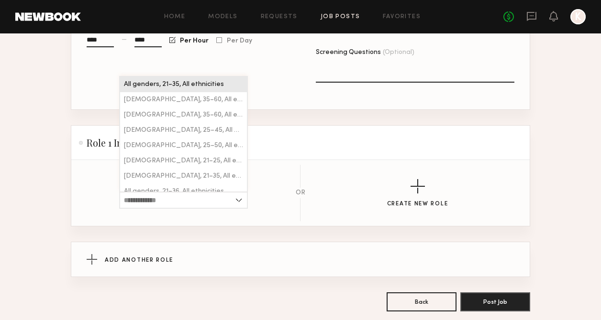
click at [210, 87] on span "All genders, 21–35, All ethnicities" at bounding box center [174, 84] width 100 height 7
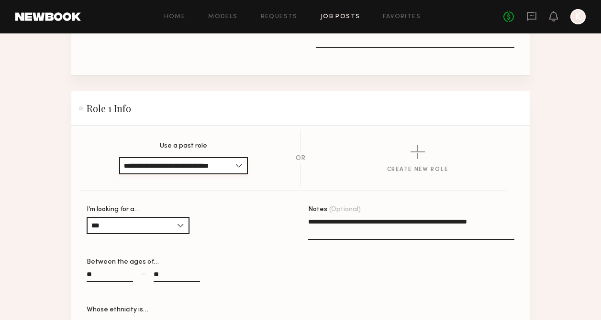
scroll to position [452, 0]
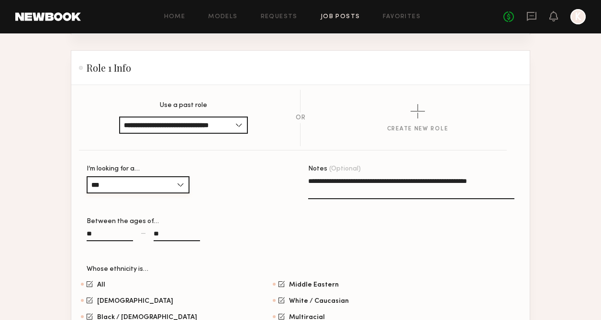
click at [176, 188] on input "***" at bounding box center [138, 184] width 103 height 17
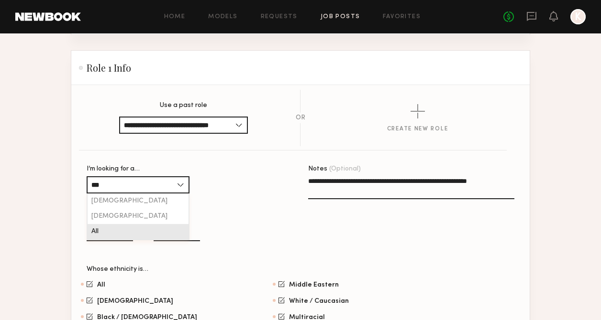
click at [163, 226] on div "All" at bounding box center [138, 231] width 101 height 15
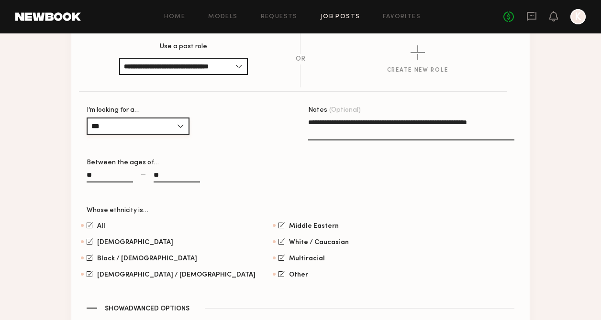
scroll to position [511, 0]
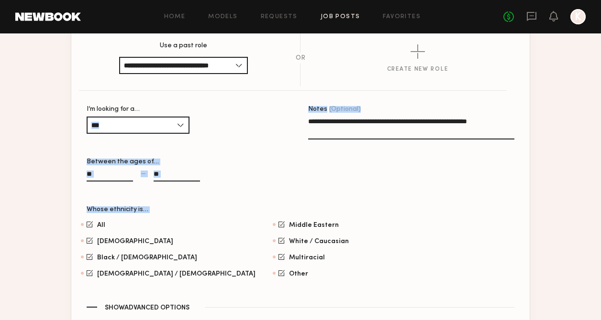
drag, startPoint x: 514, startPoint y: 121, endPoint x: 296, endPoint y: 120, distance: 218.6
click at [296, 120] on section "**********" at bounding box center [300, 185] width 458 height 321
click at [290, 142] on div "I’m looking for a… *** Female Male All" at bounding box center [190, 124] width 206 height 37
click at [223, 68] on input "**********" at bounding box center [183, 65] width 129 height 17
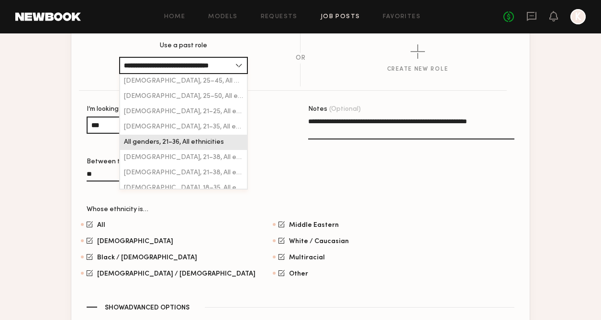
scroll to position [59, 0]
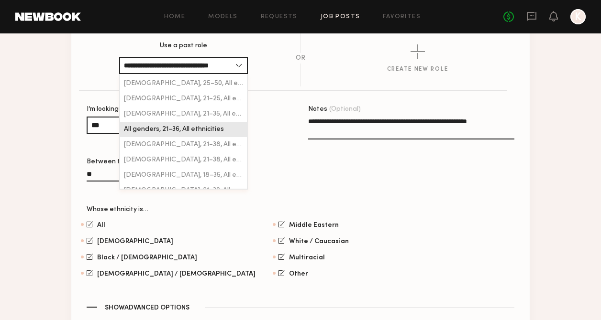
click at [208, 127] on span "All genders, 21–36, All ethnicities" at bounding box center [174, 129] width 100 height 7
type input "**********"
type input "**"
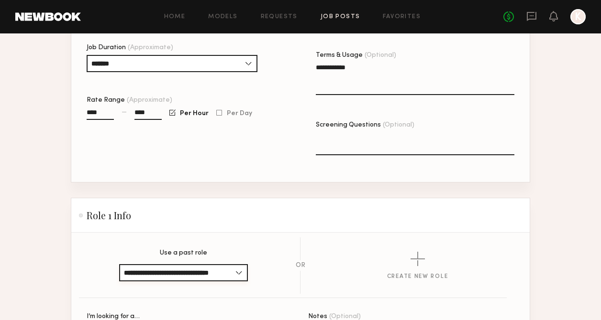
scroll to position [680, 0]
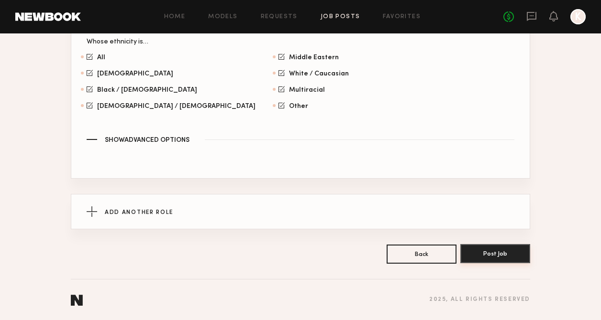
click at [482, 253] on button "Post Job" at bounding box center [495, 253] width 70 height 19
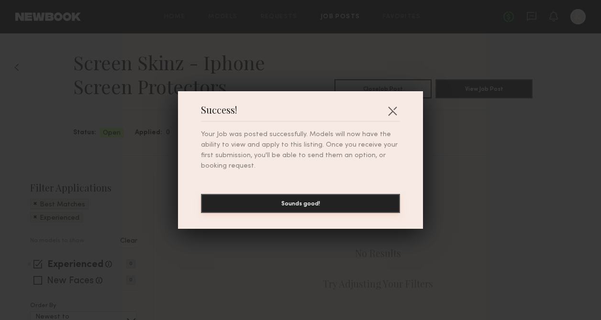
click at [349, 202] on button "Sounds good!" at bounding box center [300, 203] width 199 height 19
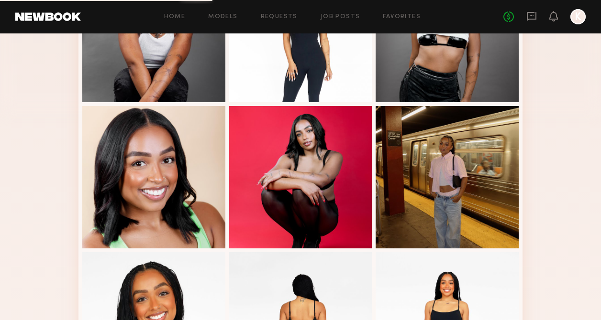
scroll to position [122, 0]
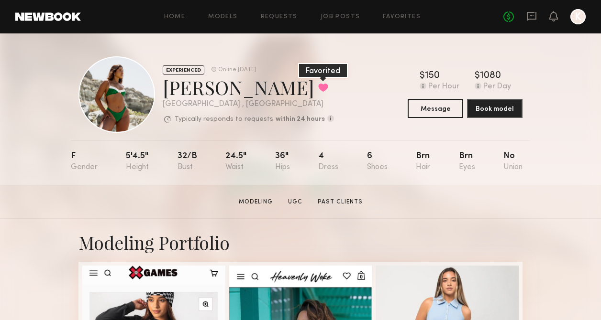
click at [318, 85] on button at bounding box center [323, 87] width 10 height 9
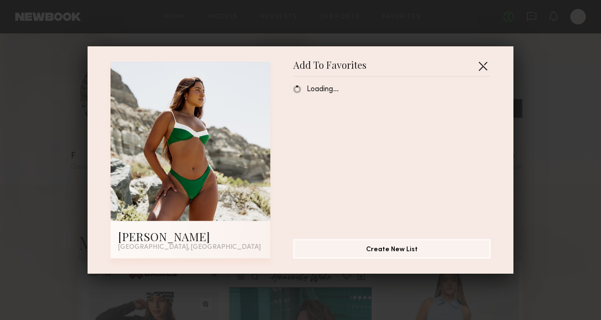
click at [479, 67] on button "button" at bounding box center [482, 65] width 15 height 15
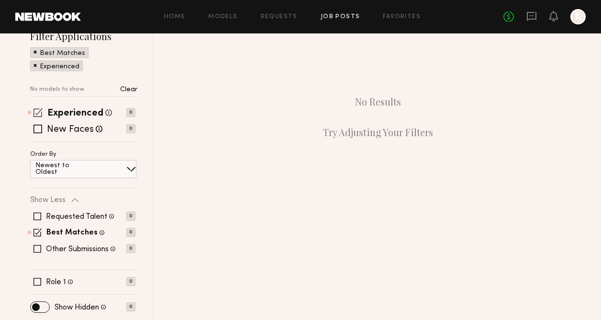
click at [37, 111] on span at bounding box center [37, 112] width 9 height 9
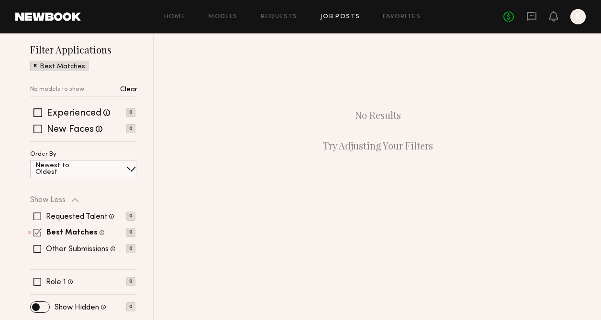
click at [37, 235] on span at bounding box center [37, 233] width 8 height 8
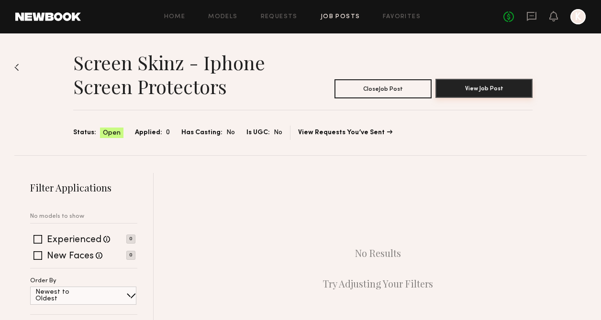
click at [450, 82] on button "View Job Post" at bounding box center [483, 88] width 97 height 19
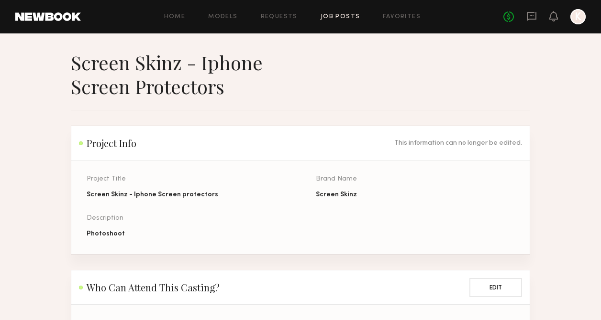
click at [330, 11] on div "Home Models Requests Job Posts Favorites Sign Out No fees up to $5,000 K" at bounding box center [333, 16] width 505 height 15
click at [330, 14] on link "Job Posts" at bounding box center [340, 17] width 40 height 6
